Goal: Download file/media

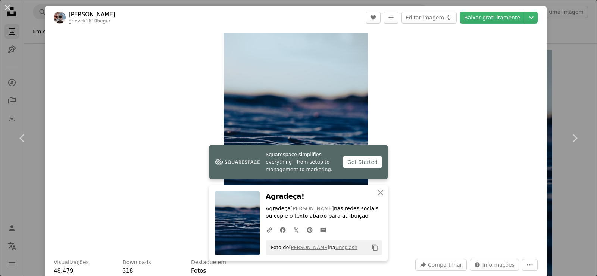
scroll to position [149, 0]
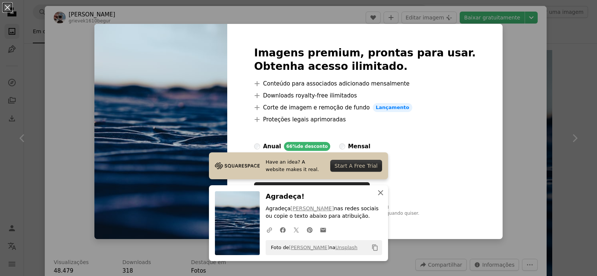
click at [376, 189] on icon "An X shape" at bounding box center [380, 192] width 9 height 9
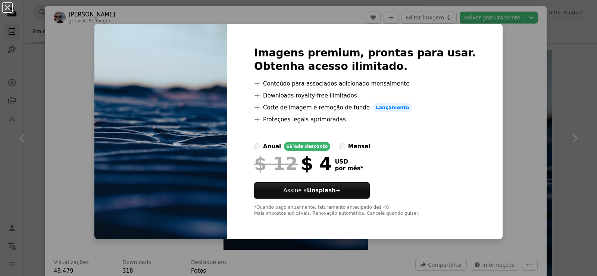
click at [7, 9] on button "An X shape" at bounding box center [7, 7] width 9 height 9
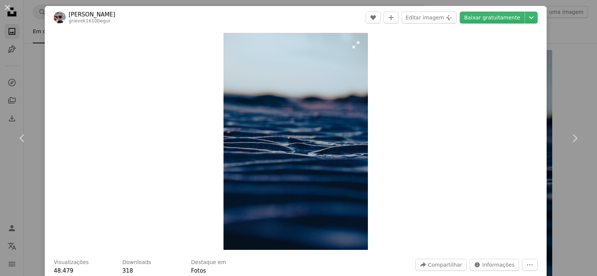
click at [355, 45] on img "Ampliar esta imagem" at bounding box center [296, 141] width 144 height 217
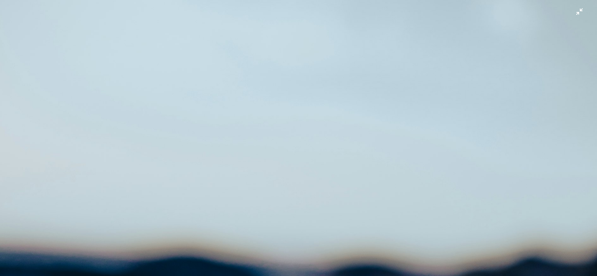
scroll to position [303, 0]
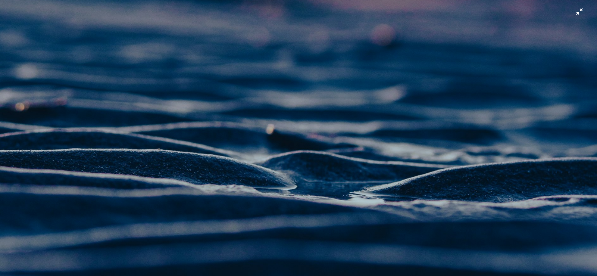
click at [572, 12] on img "Diminuir esta imagem" at bounding box center [299, 145] width 598 height 897
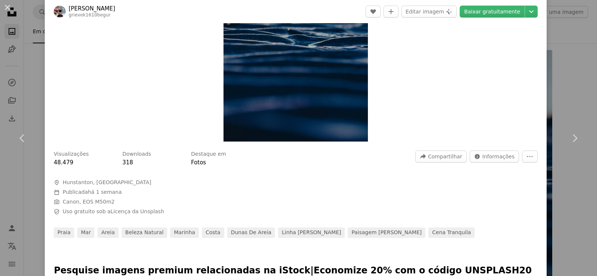
scroll to position [112, 0]
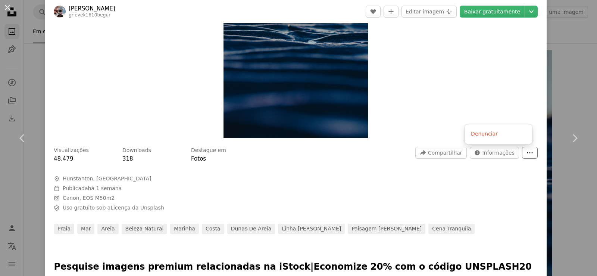
click at [517, 150] on dialog "An X shape Chevron left Chevron right [PERSON_NAME] grievek1610begur A heart A …" at bounding box center [298, 138] width 597 height 276
click at [528, 153] on icon "Mais ações" at bounding box center [531, 152] width 6 height 1
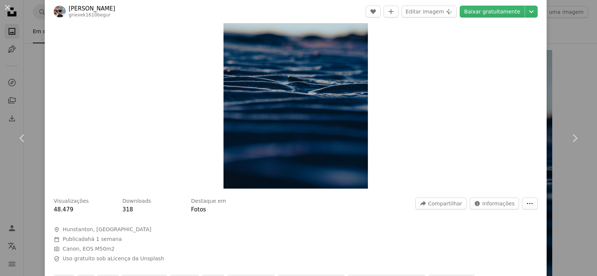
scroll to position [0, 0]
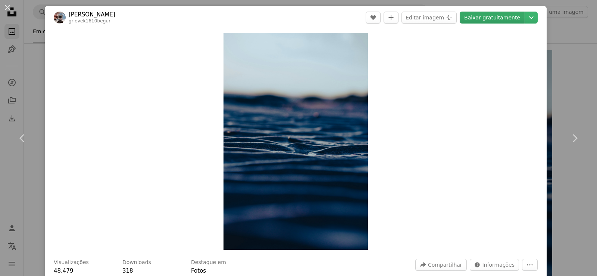
click at [517, 13] on link "Baixar gratuitamente" at bounding box center [492, 18] width 65 height 12
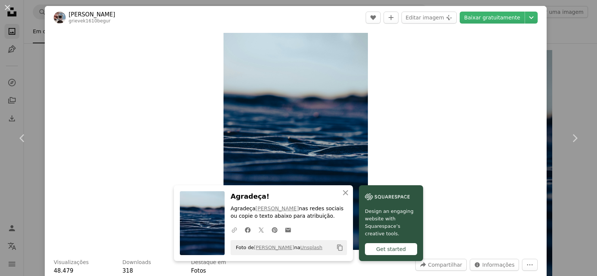
click at [236, 224] on button "A URL sharing icon (chains)" at bounding box center [234, 229] width 13 height 15
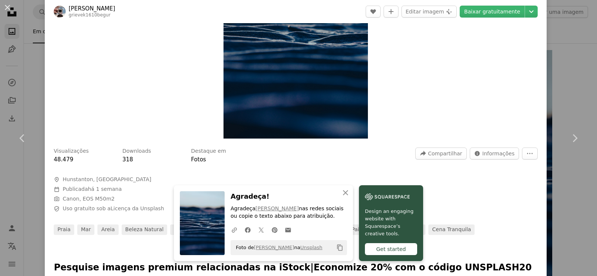
scroll to position [112, 0]
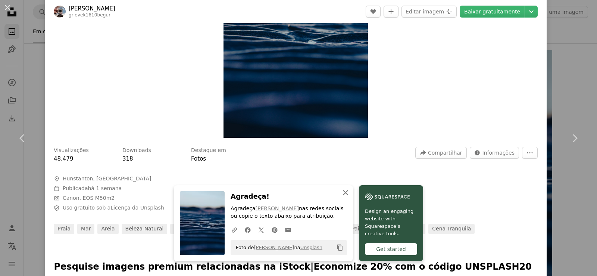
click at [345, 192] on icon "An X shape" at bounding box center [345, 192] width 9 height 9
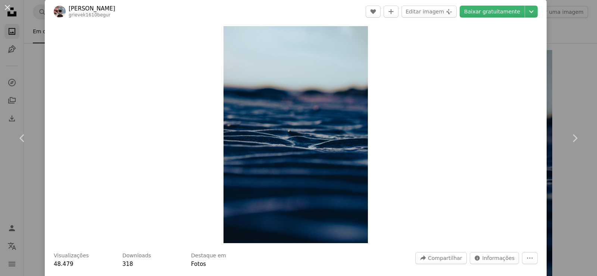
scroll to position [0, 0]
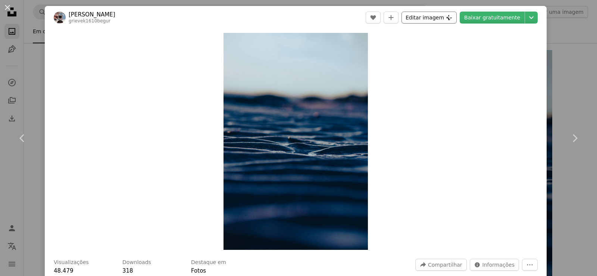
click at [433, 16] on button "Editar imagem Plus sign for Unsplash+" at bounding box center [429, 18] width 55 height 12
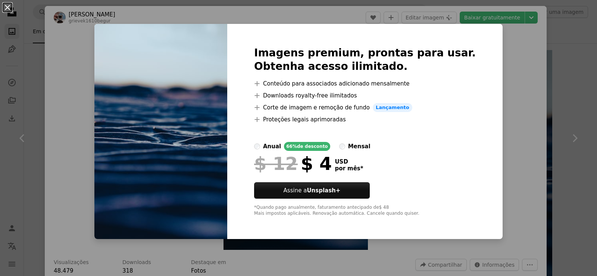
click at [10, 11] on button "An X shape" at bounding box center [7, 7] width 9 height 9
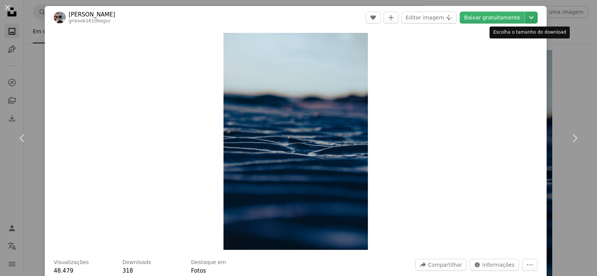
click at [528, 19] on icon "Chevron down" at bounding box center [532, 17] width 12 height 9
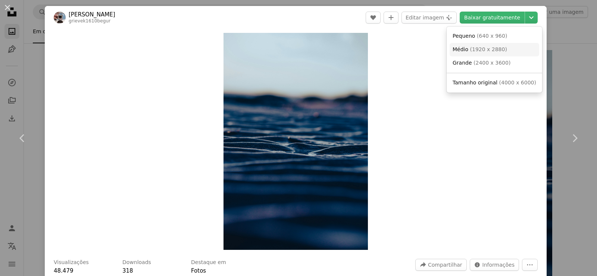
click at [490, 46] on span "( 1920 x 2880 )" at bounding box center [488, 49] width 37 height 6
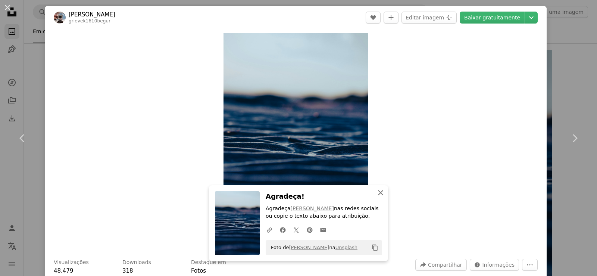
click at [378, 193] on icon "button" at bounding box center [380, 192] width 5 height 5
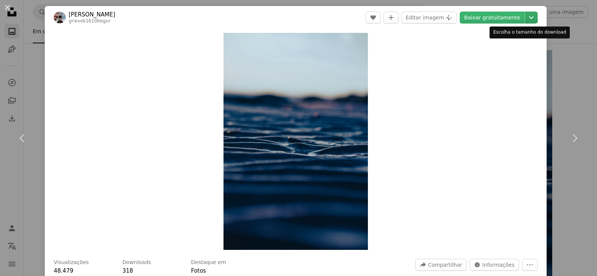
click at [531, 17] on icon "Chevron down" at bounding box center [532, 17] width 12 height 9
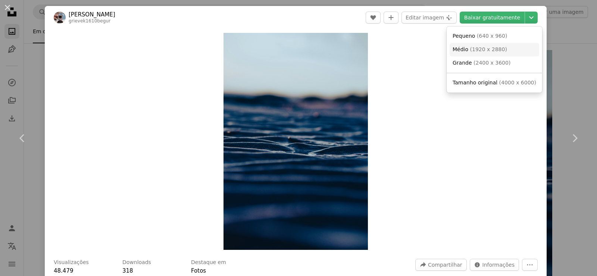
drag, startPoint x: 500, startPoint y: 53, endPoint x: 469, endPoint y: 64, distance: 32.6
click at [499, 52] on span "( 1920 x 2880 )" at bounding box center [488, 49] width 37 height 6
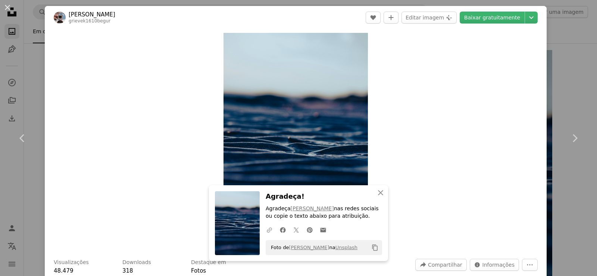
click at [266, 227] on icon "A URL sharing icon (chains)" at bounding box center [269, 230] width 7 height 7
